Goal: Information Seeking & Learning: Learn about a topic

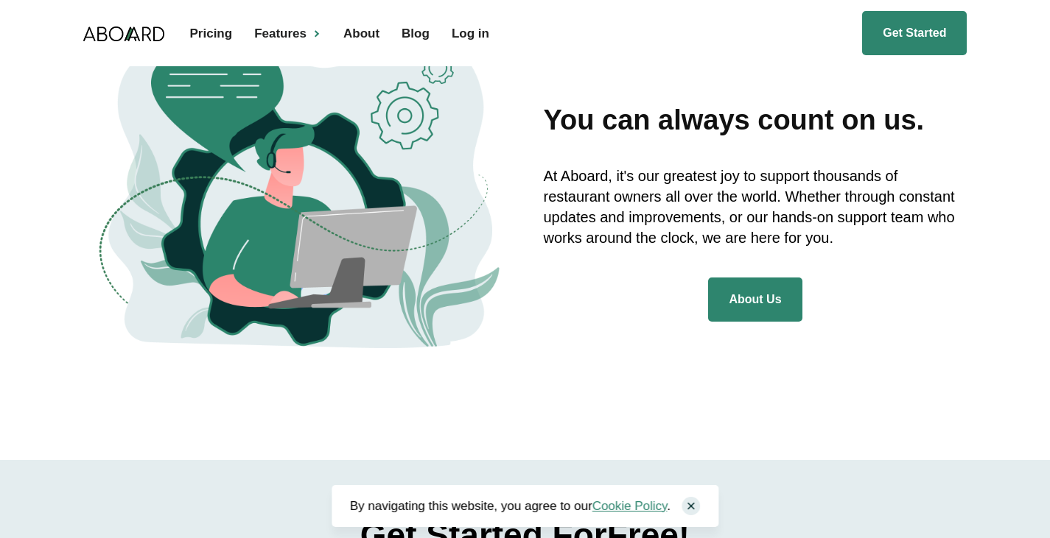
scroll to position [3866, 0]
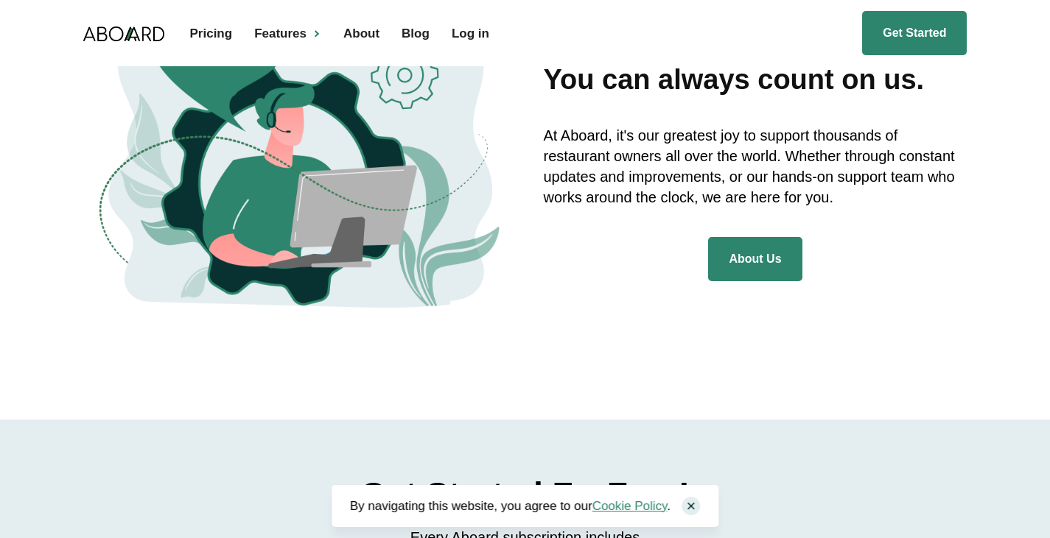
click at [745, 252] on link "About Us" at bounding box center [755, 259] width 94 height 44
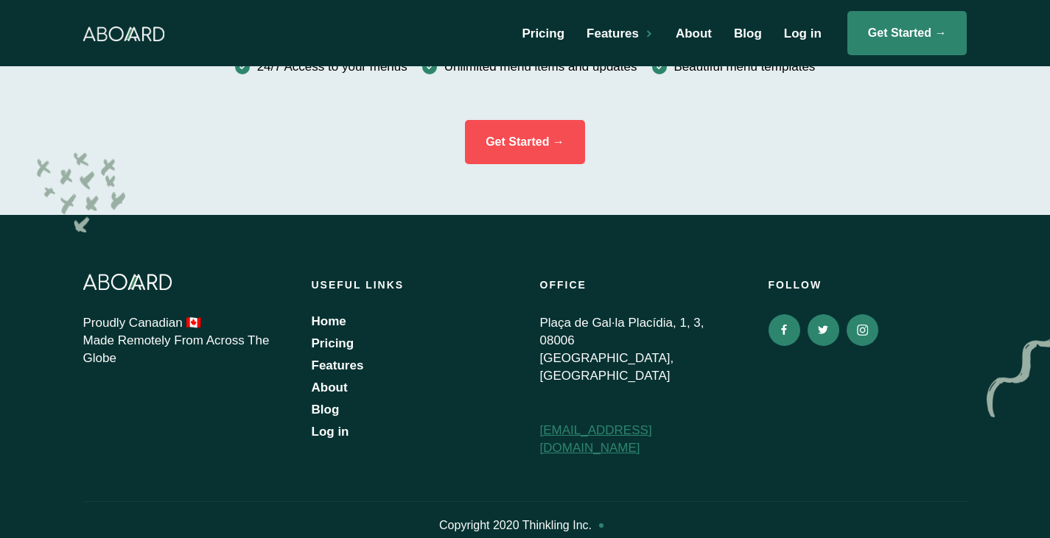
scroll to position [1865, 0]
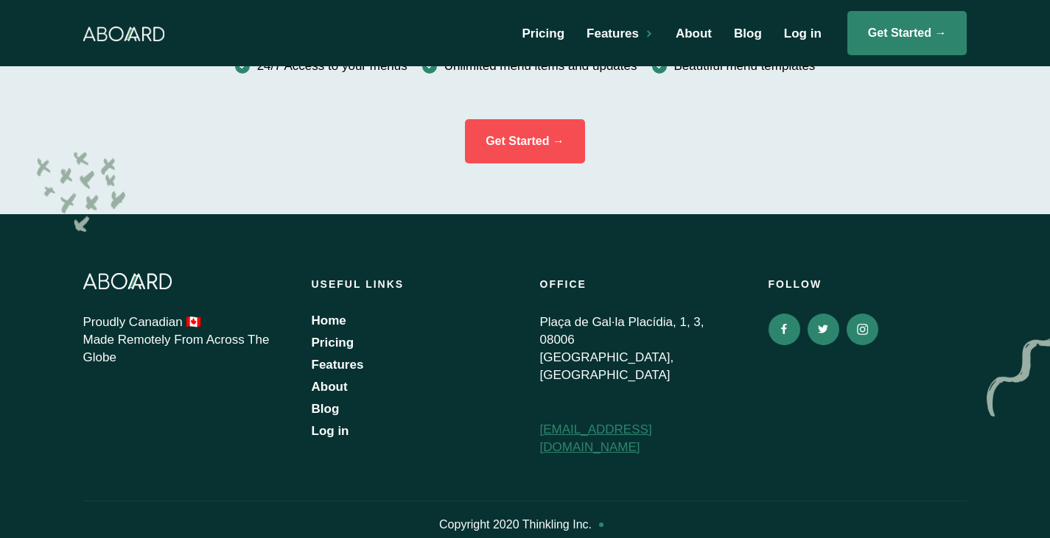
click at [329, 343] on link "Pricing" at bounding box center [411, 343] width 199 height 15
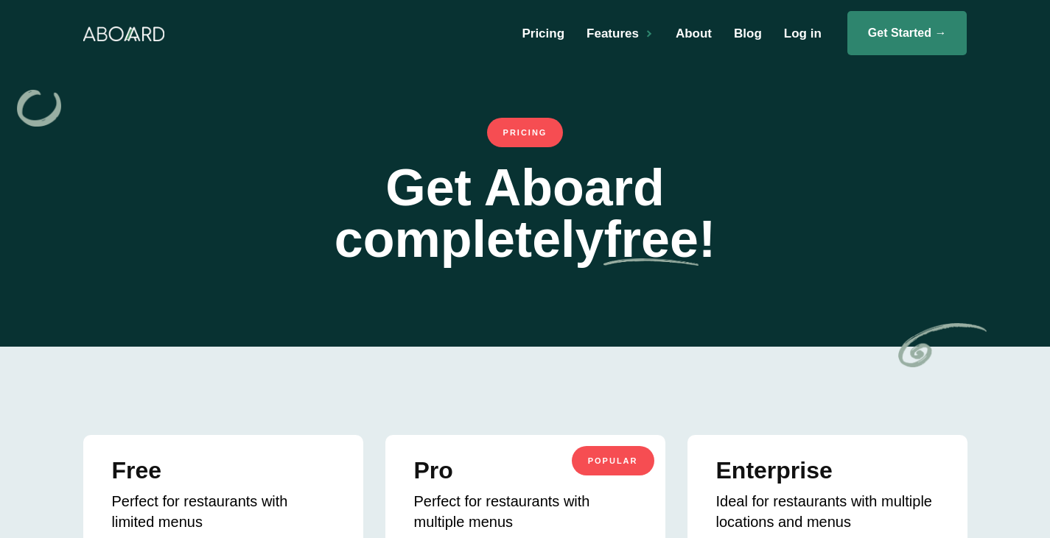
click at [760, 29] on link "Blog" at bounding box center [744, 34] width 50 height 42
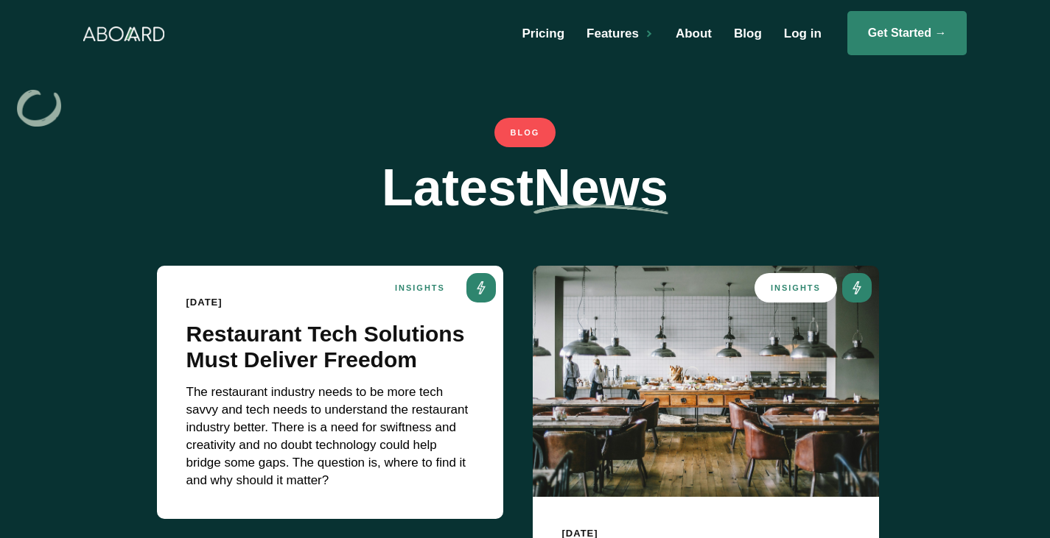
click at [688, 32] on link "About" at bounding box center [690, 34] width 58 height 42
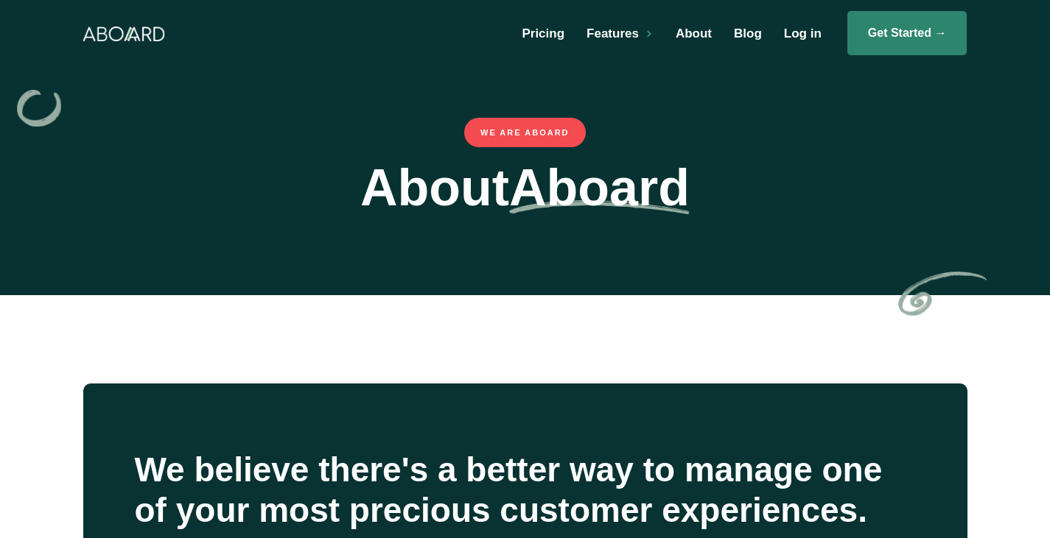
click at [625, 29] on div "Features" at bounding box center [612, 33] width 52 height 13
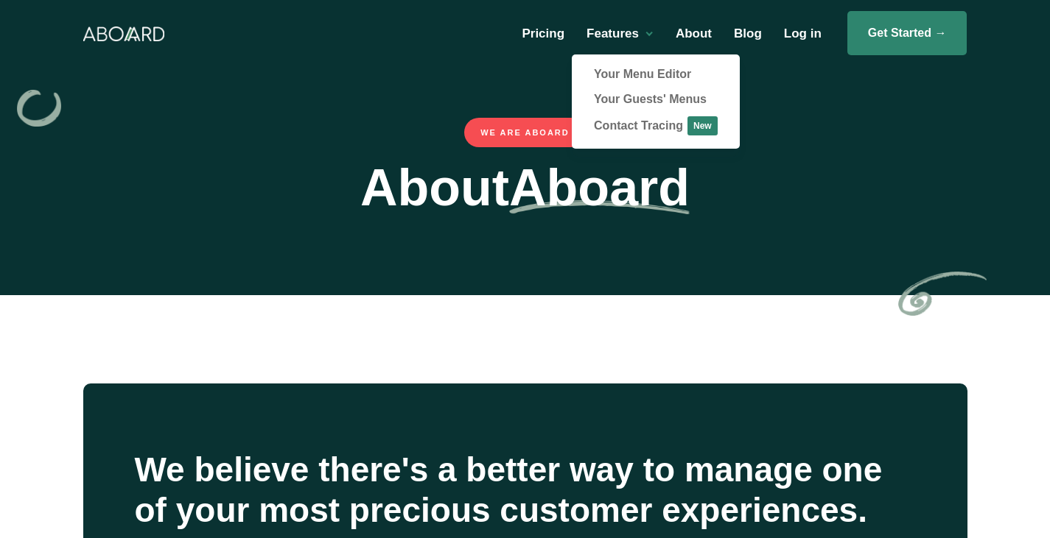
click at [541, 32] on link "Pricing" at bounding box center [539, 34] width 65 height 42
